Goal: Navigation & Orientation: Find specific page/section

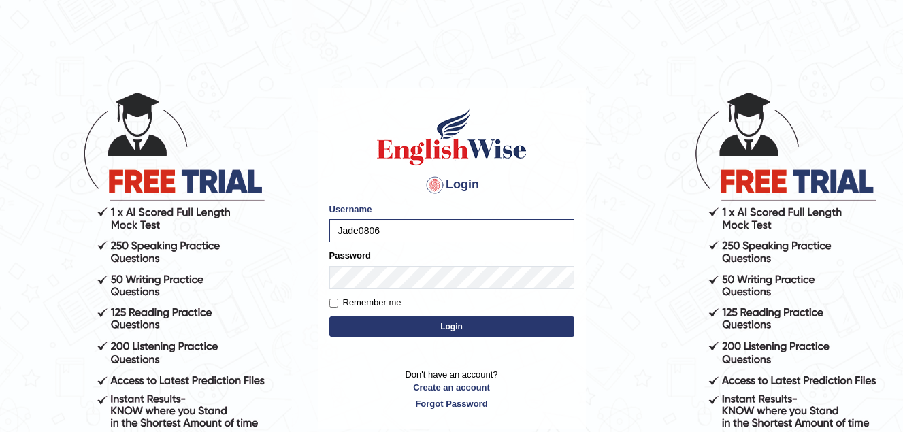
click at [423, 326] on button "Login" at bounding box center [451, 326] width 245 height 20
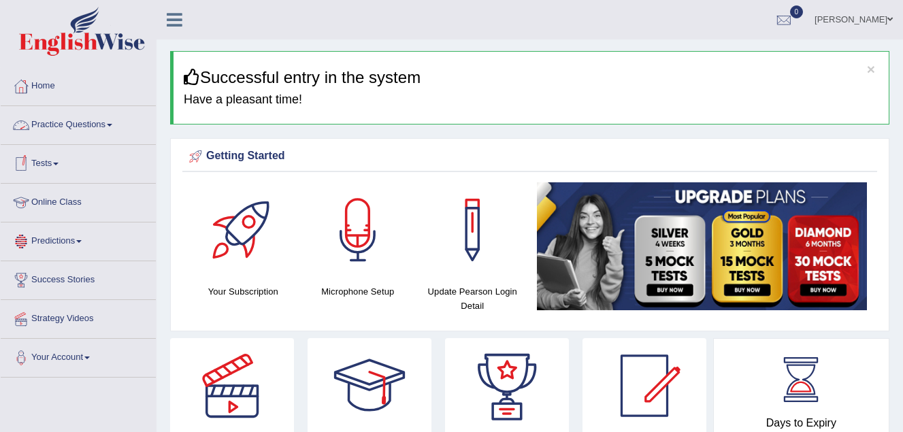
click at [102, 121] on link "Practice Questions" at bounding box center [78, 123] width 155 height 34
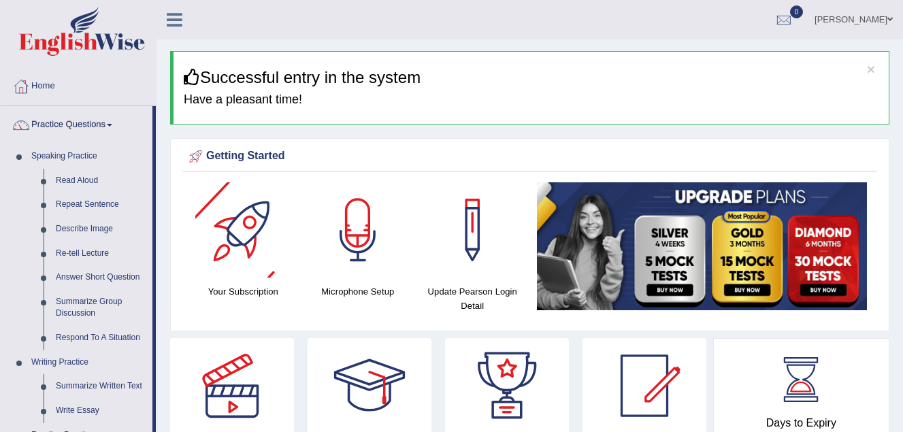
click at [188, 201] on div "Your Subscription" at bounding box center [243, 243] width 115 height 123
click at [110, 124] on link "Practice Questions" at bounding box center [77, 123] width 152 height 34
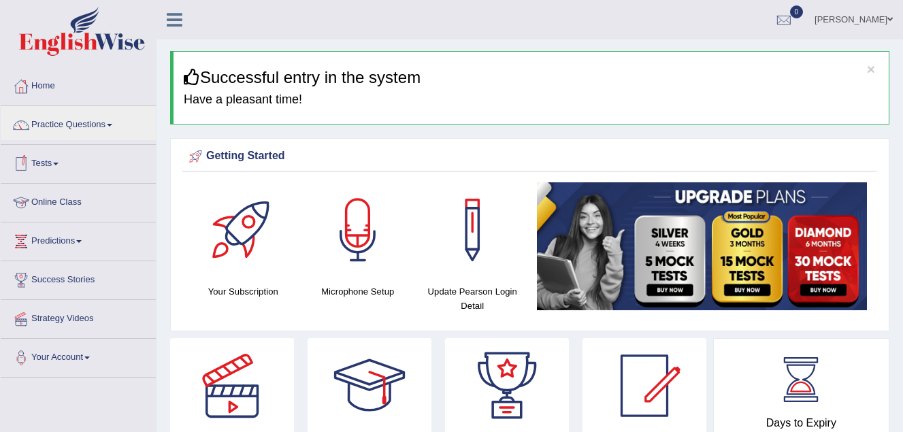
click at [90, 201] on link "Online Class" at bounding box center [78, 201] width 155 height 34
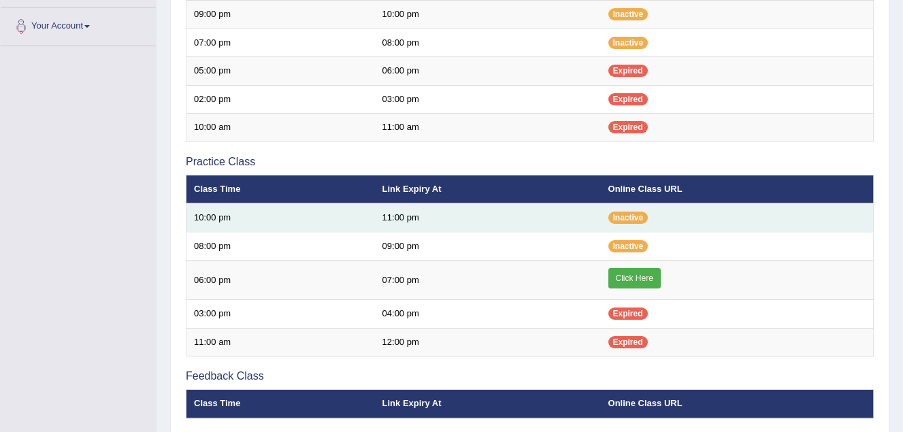
scroll to position [340, 0]
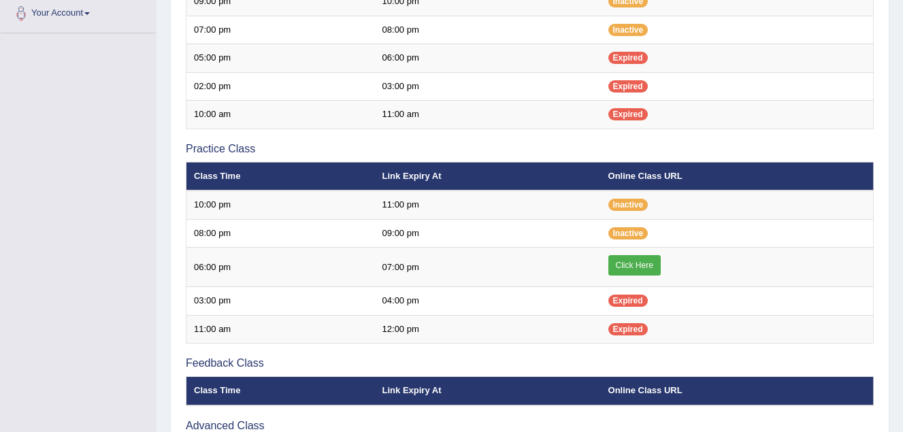
scroll to position [344, 0]
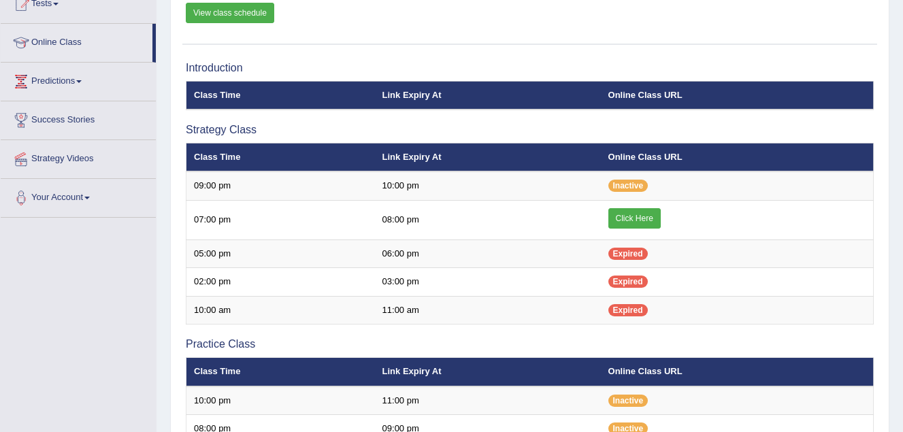
scroll to position [136, 0]
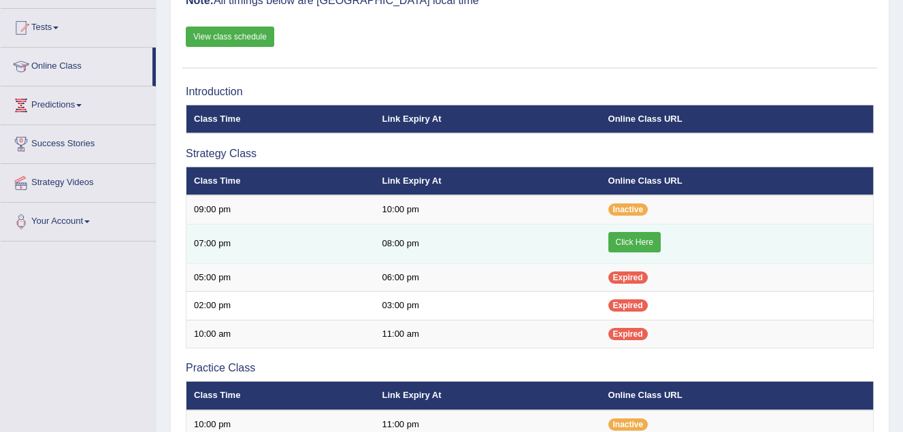
click at [646, 238] on link "Click Here" at bounding box center [634, 242] width 52 height 20
